Goal: Task Accomplishment & Management: Use online tool/utility

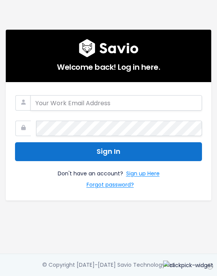
type input "[PERSON_NAME][EMAIL_ADDRESS][DOMAIN_NAME]"
click at [111, 151] on button "Sign In" at bounding box center [108, 151] width 187 height 19
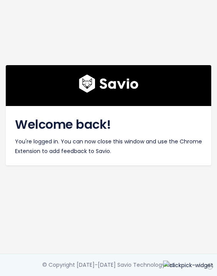
click at [108, 87] on img at bounding box center [109, 83] width 60 height 18
